Goal: Information Seeking & Learning: Learn about a topic

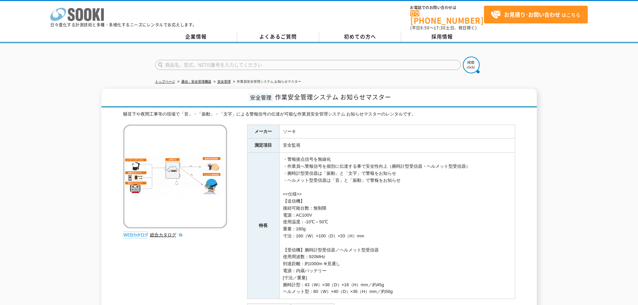
click at [75, 17] on icon "株式会社 ソーキ" at bounding box center [77, 14] width 54 height 13
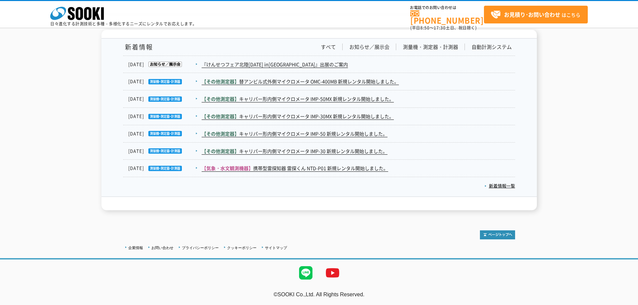
scroll to position [931, 0]
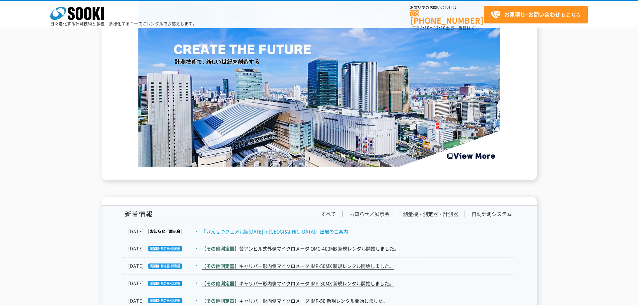
click at [256, 232] on link "『けんせつフェア北陸[DATE] in[GEOGRAPHIC_DATA]』出展のご案内" at bounding box center [274, 231] width 146 height 7
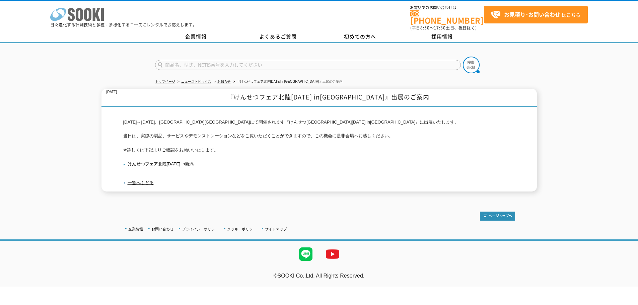
click at [70, 21] on icon at bounding box center [71, 14] width 7 height 13
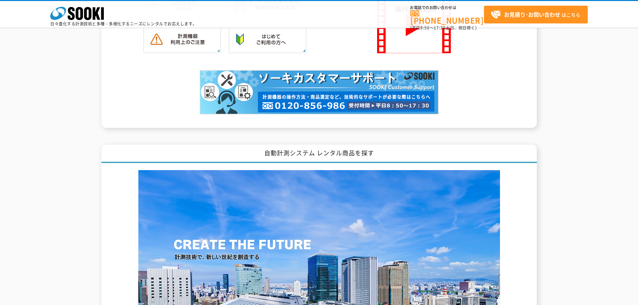
scroll to position [837, 0]
